Goal: Task Accomplishment & Management: Manage account settings

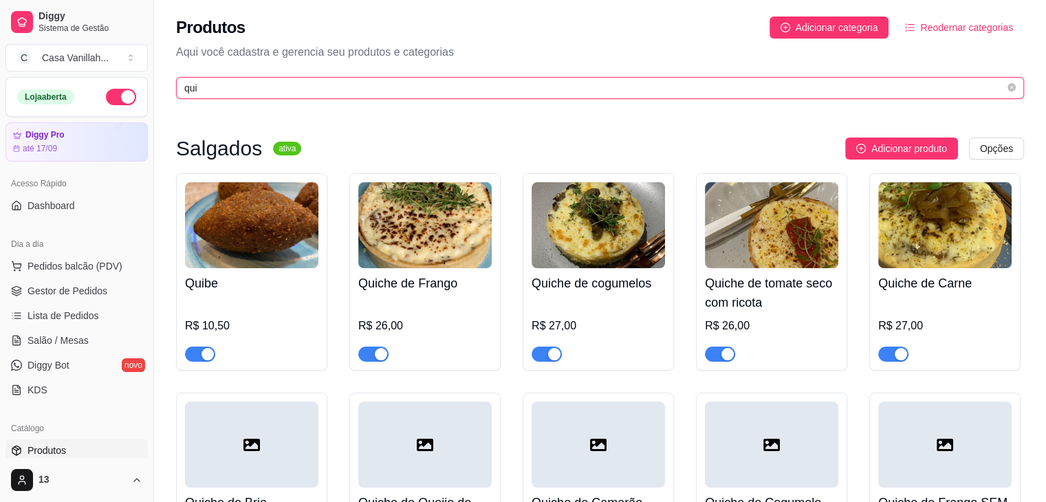
click at [361, 92] on input "qui" at bounding box center [594, 87] width 820 height 15
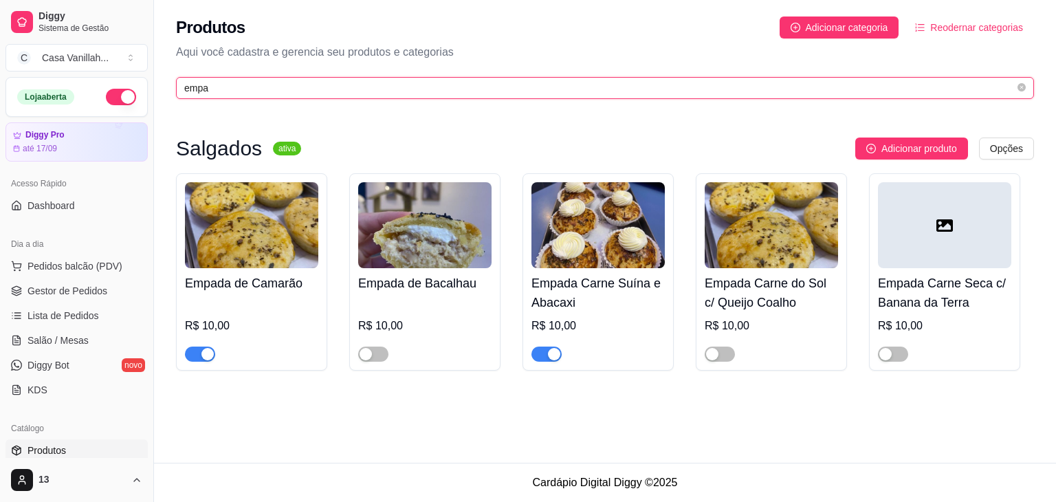
type input "empa"
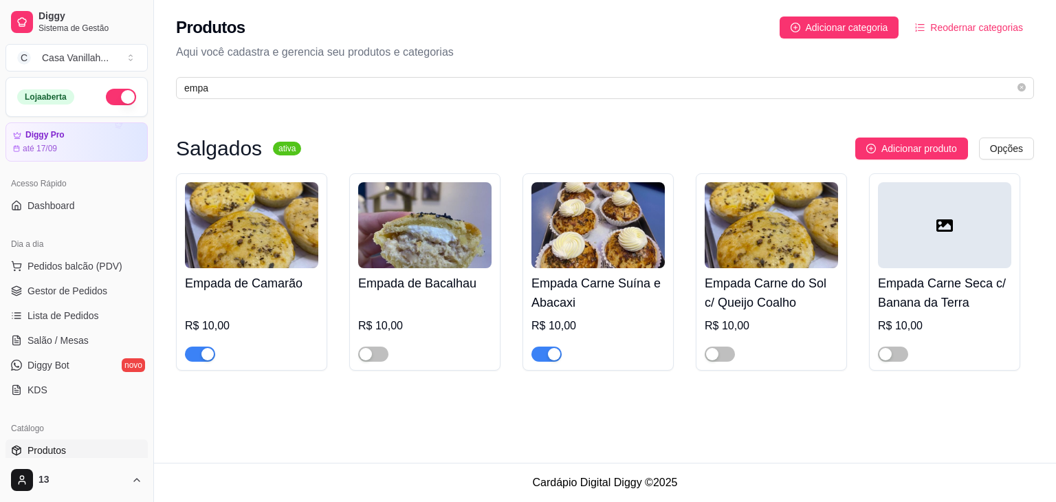
click at [198, 350] on span "button" at bounding box center [200, 354] width 30 height 15
click at [549, 355] on div "button" at bounding box center [554, 354] width 12 height 12
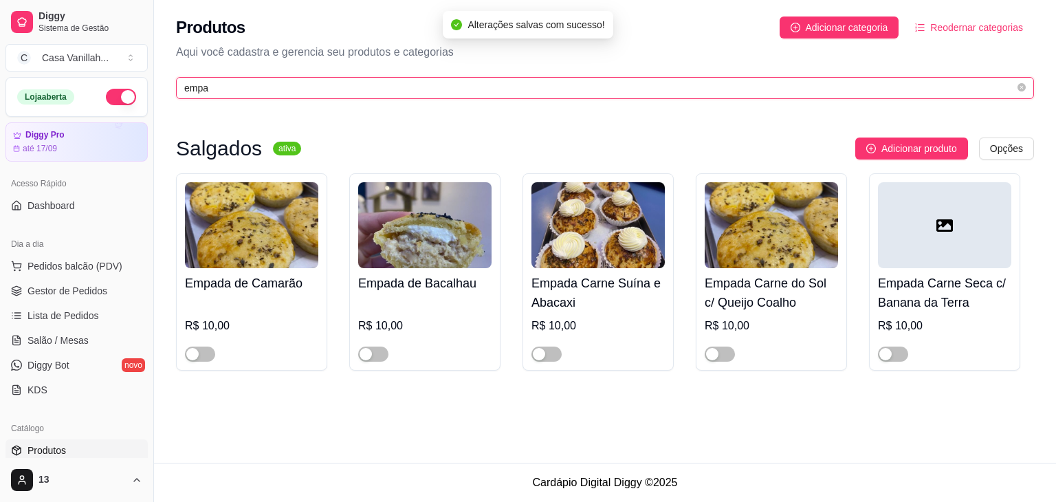
click at [309, 85] on input "empa" at bounding box center [599, 87] width 831 height 15
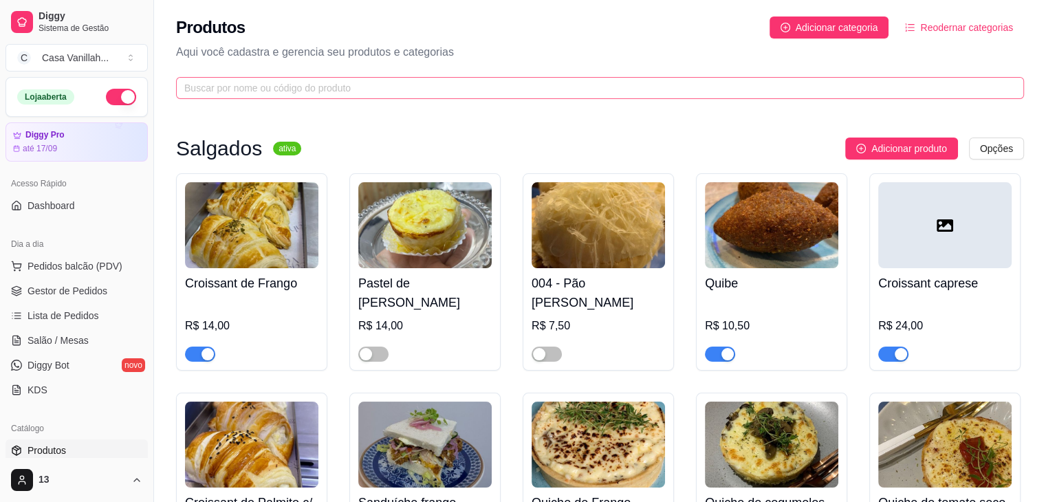
click at [283, 97] on span at bounding box center [600, 88] width 848 height 22
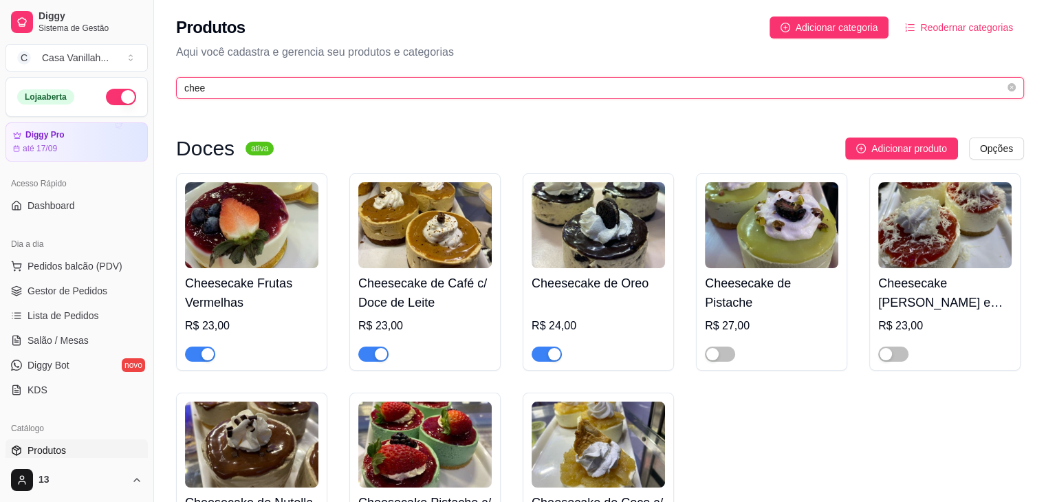
type input "chee"
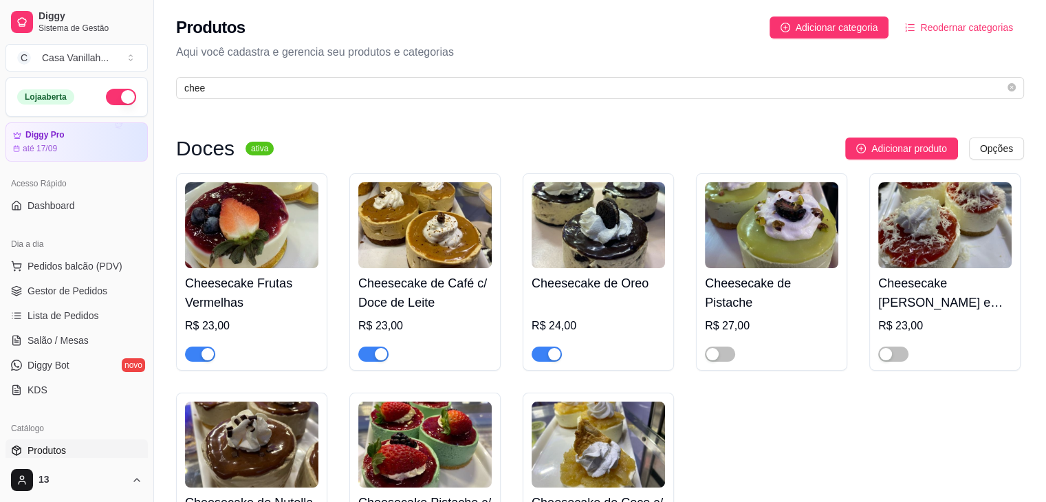
click at [202, 348] on div "button" at bounding box center [207, 354] width 12 height 12
click at [380, 355] on div "button" at bounding box center [381, 354] width 12 height 12
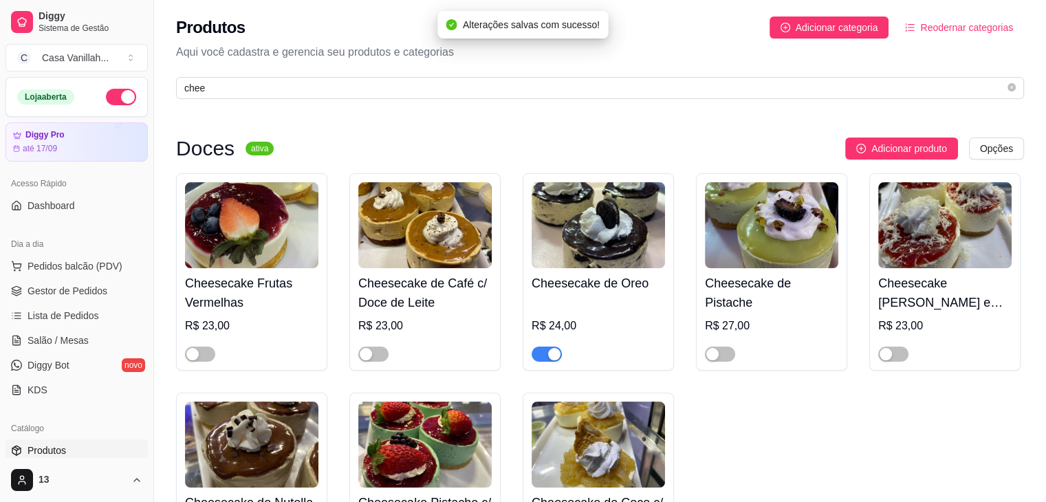
click at [547, 353] on button "button" at bounding box center [547, 354] width 30 height 15
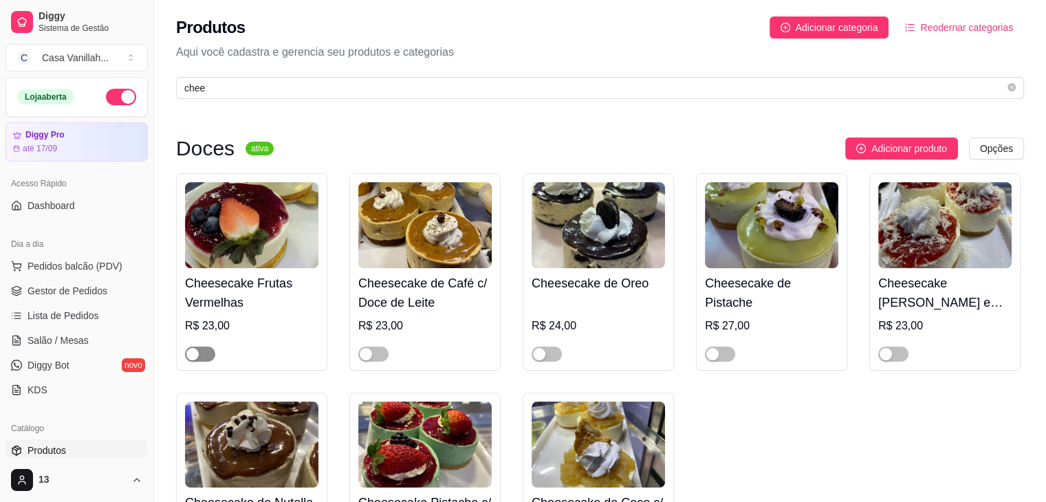
click at [212, 349] on span "button" at bounding box center [200, 354] width 30 height 15
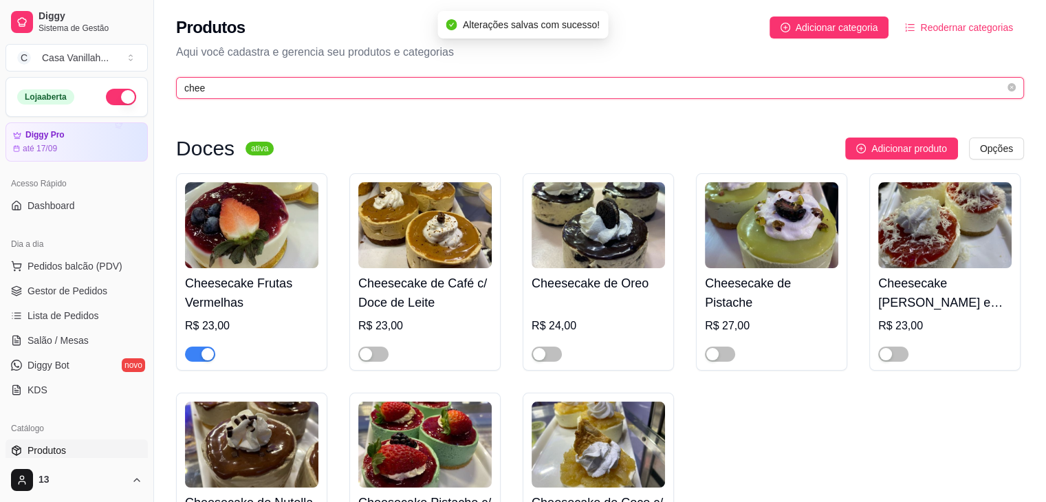
click at [402, 94] on input "chee" at bounding box center [594, 87] width 820 height 15
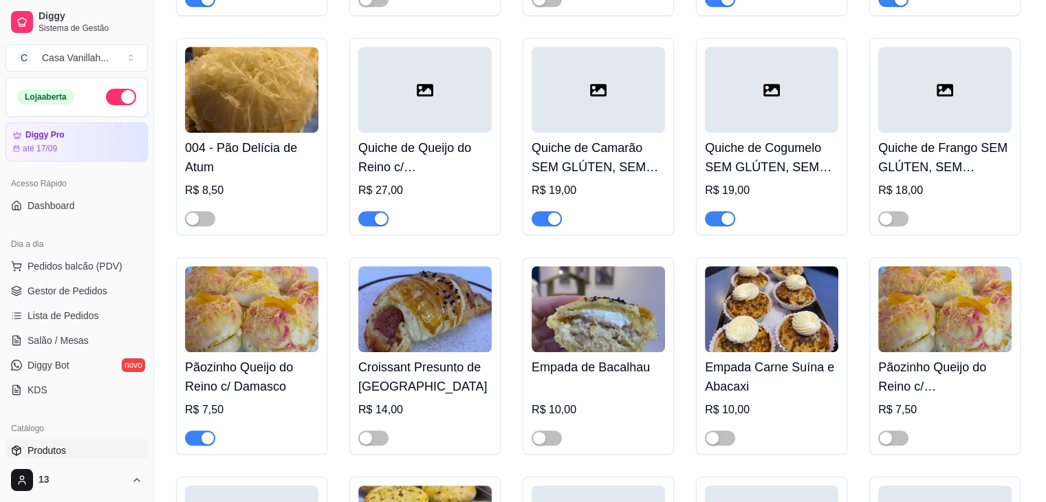
scroll to position [894, 0]
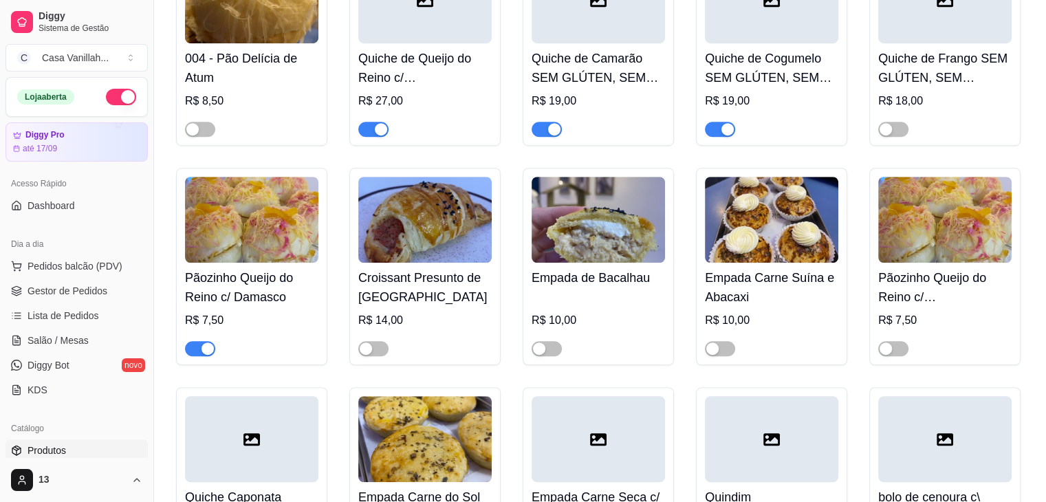
click at [200, 341] on span "button" at bounding box center [200, 348] width 30 height 15
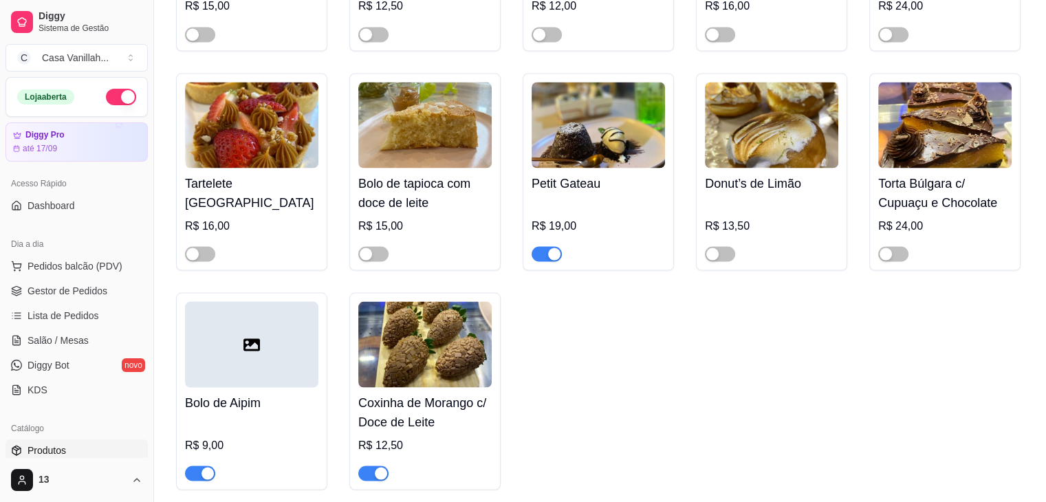
scroll to position [7770, 0]
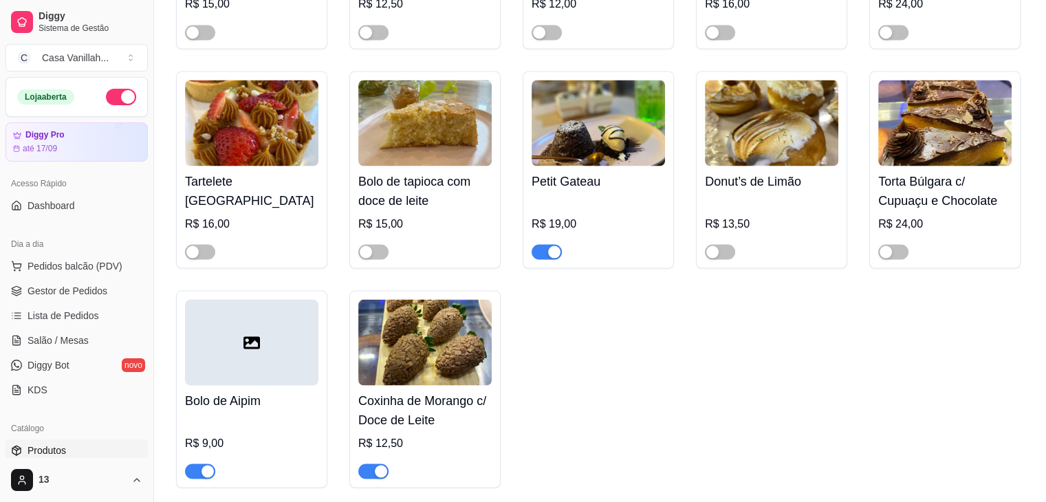
click at [385, 465] on div "button" at bounding box center [381, 471] width 12 height 12
click at [206, 465] on div "button" at bounding box center [207, 471] width 12 height 12
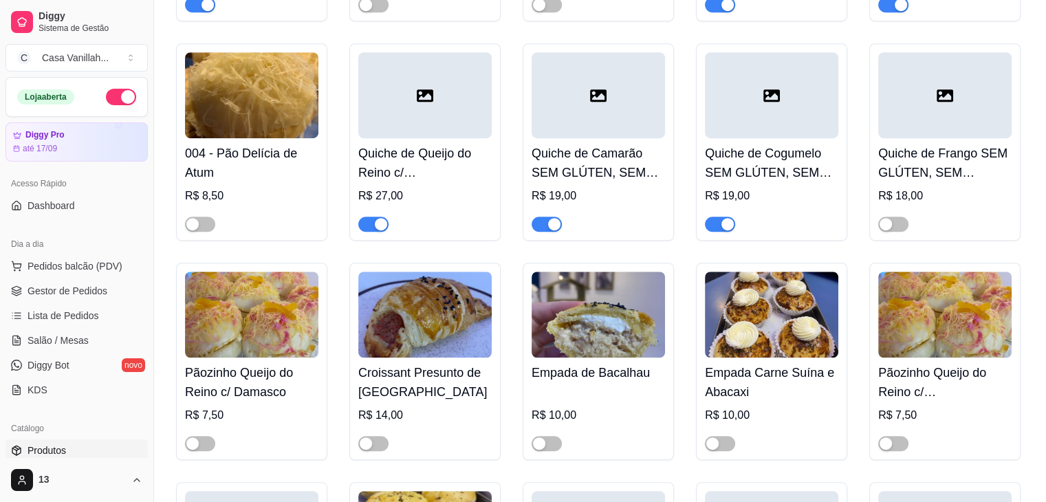
scroll to position [0, 0]
